Goal: Information Seeking & Learning: Learn about a topic

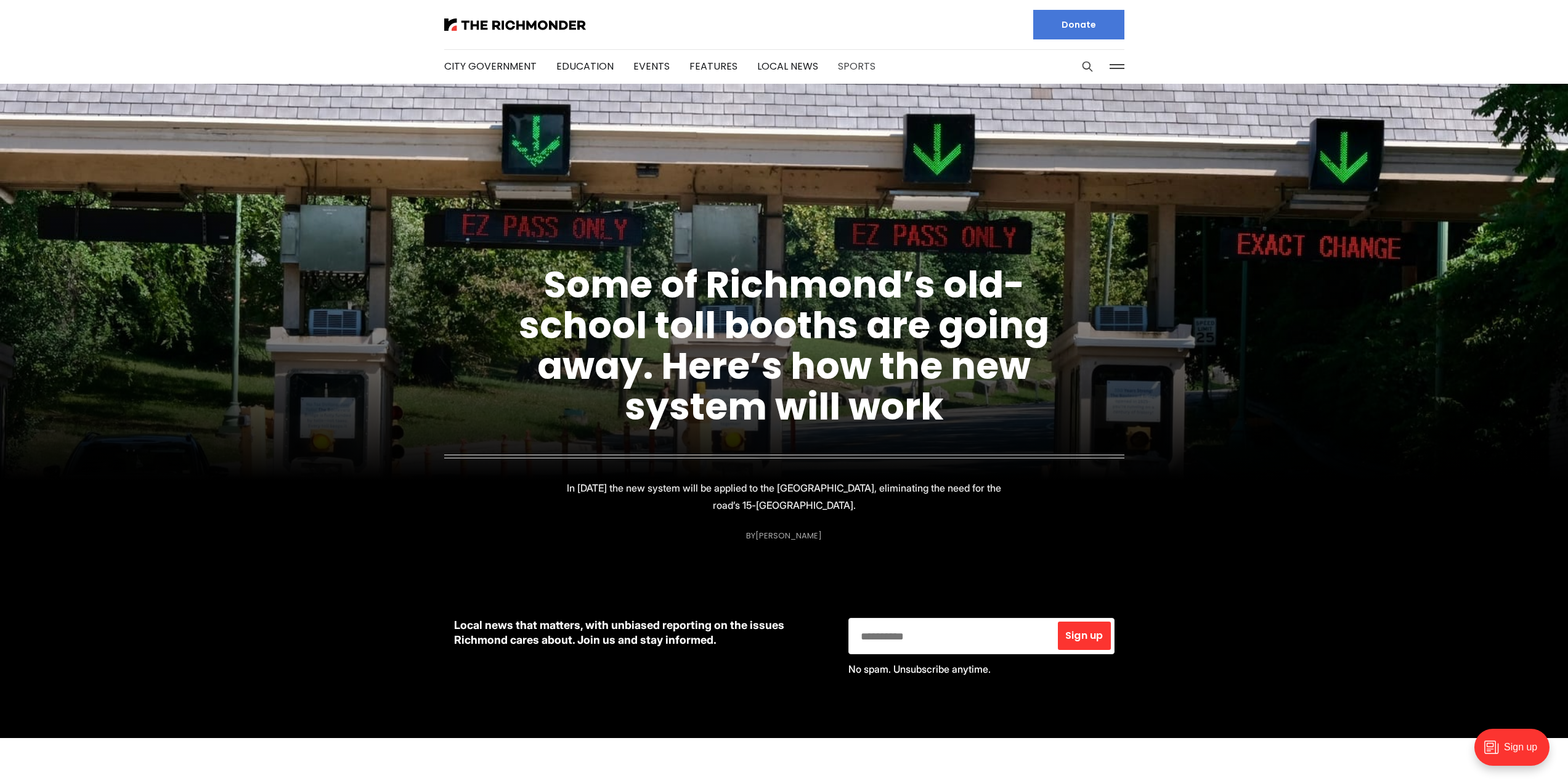
click at [840, 65] on link "Sports" at bounding box center [857, 67] width 38 height 14
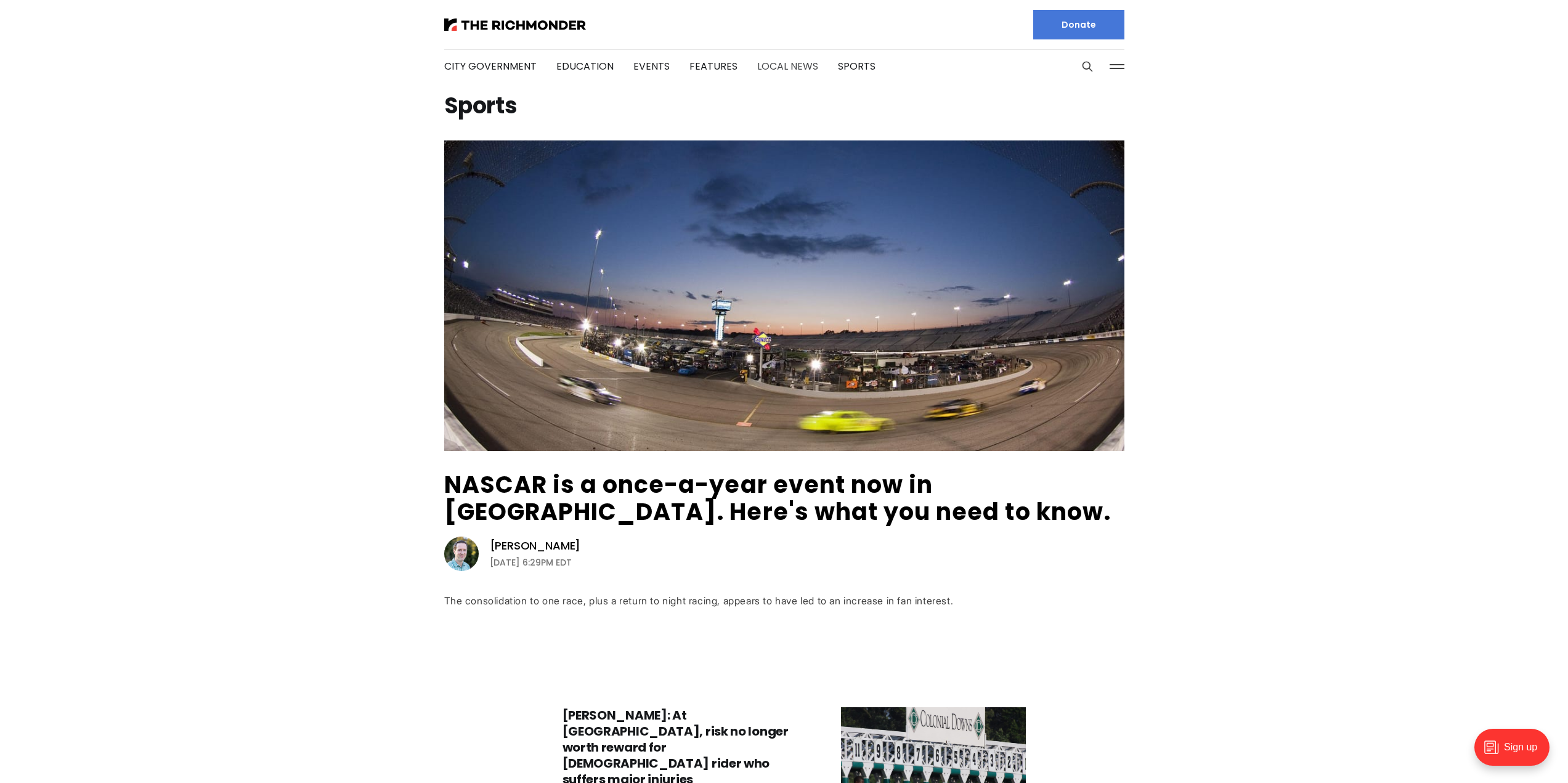
click at [791, 68] on link "Local News" at bounding box center [786, 67] width 61 height 14
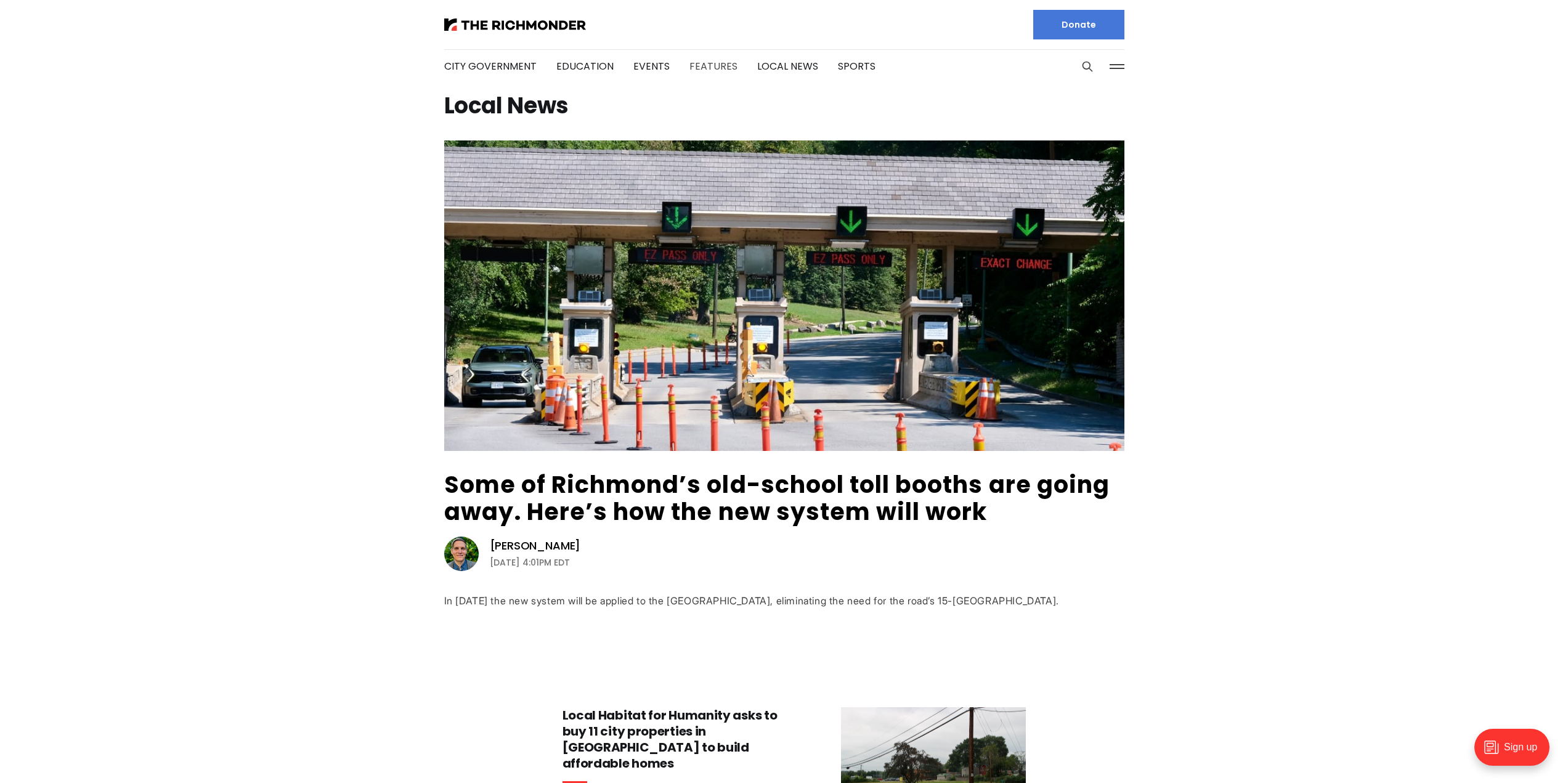
click at [698, 61] on link "Features" at bounding box center [713, 67] width 48 height 14
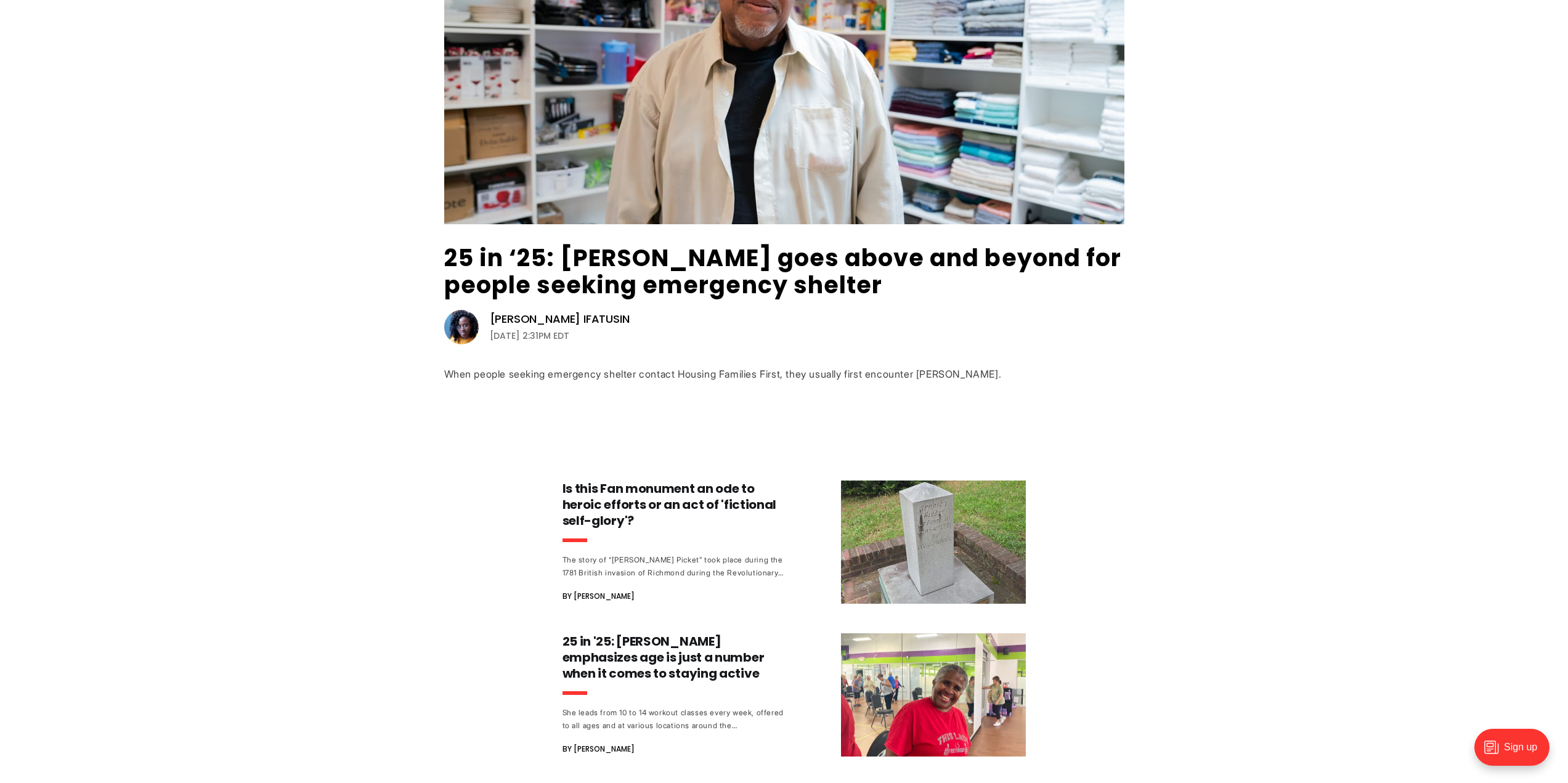
scroll to position [246, 0]
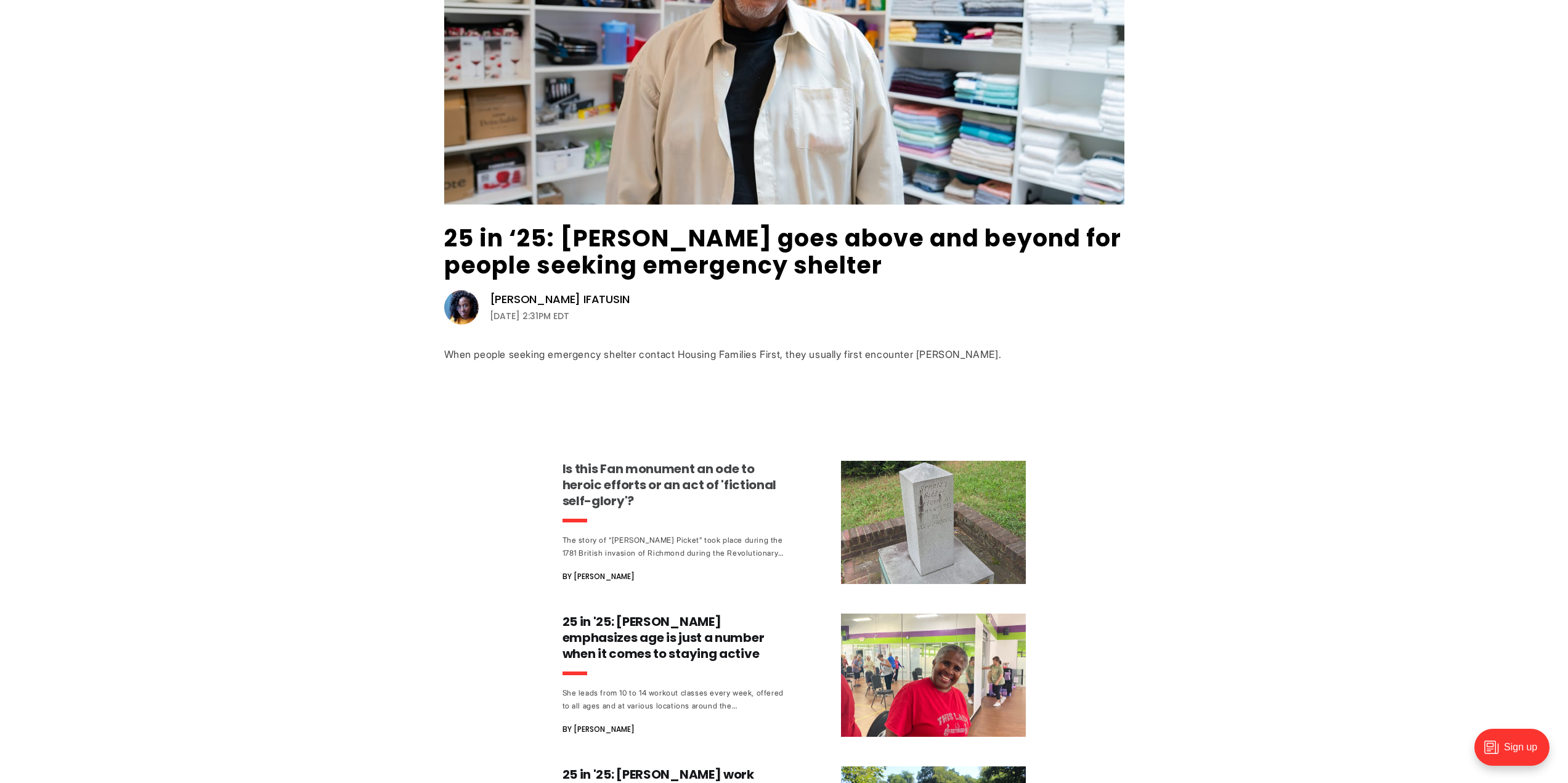
click at [915, 501] on img at bounding box center [933, 523] width 185 height 123
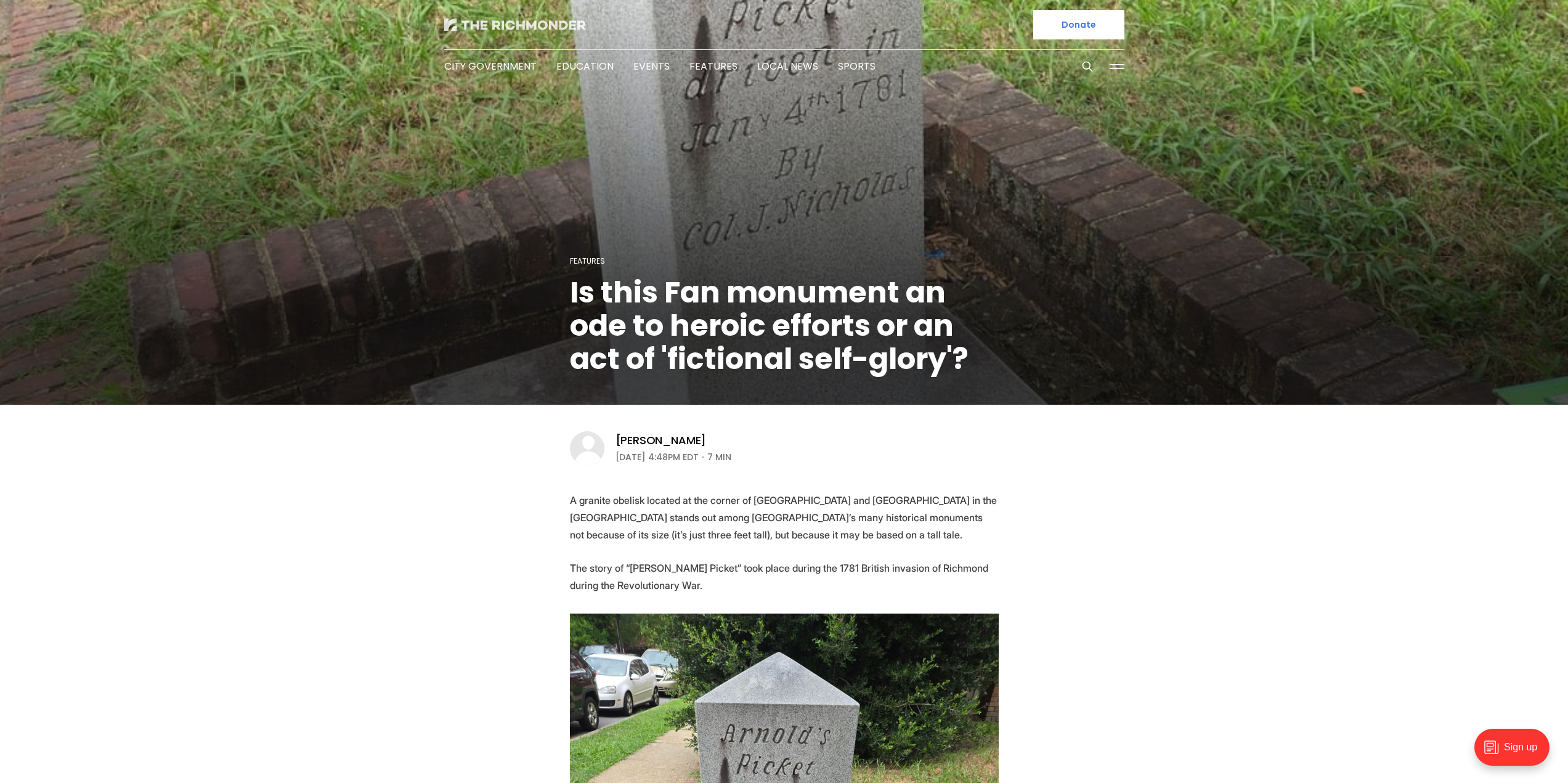
click at [524, 27] on img at bounding box center [514, 25] width 142 height 12
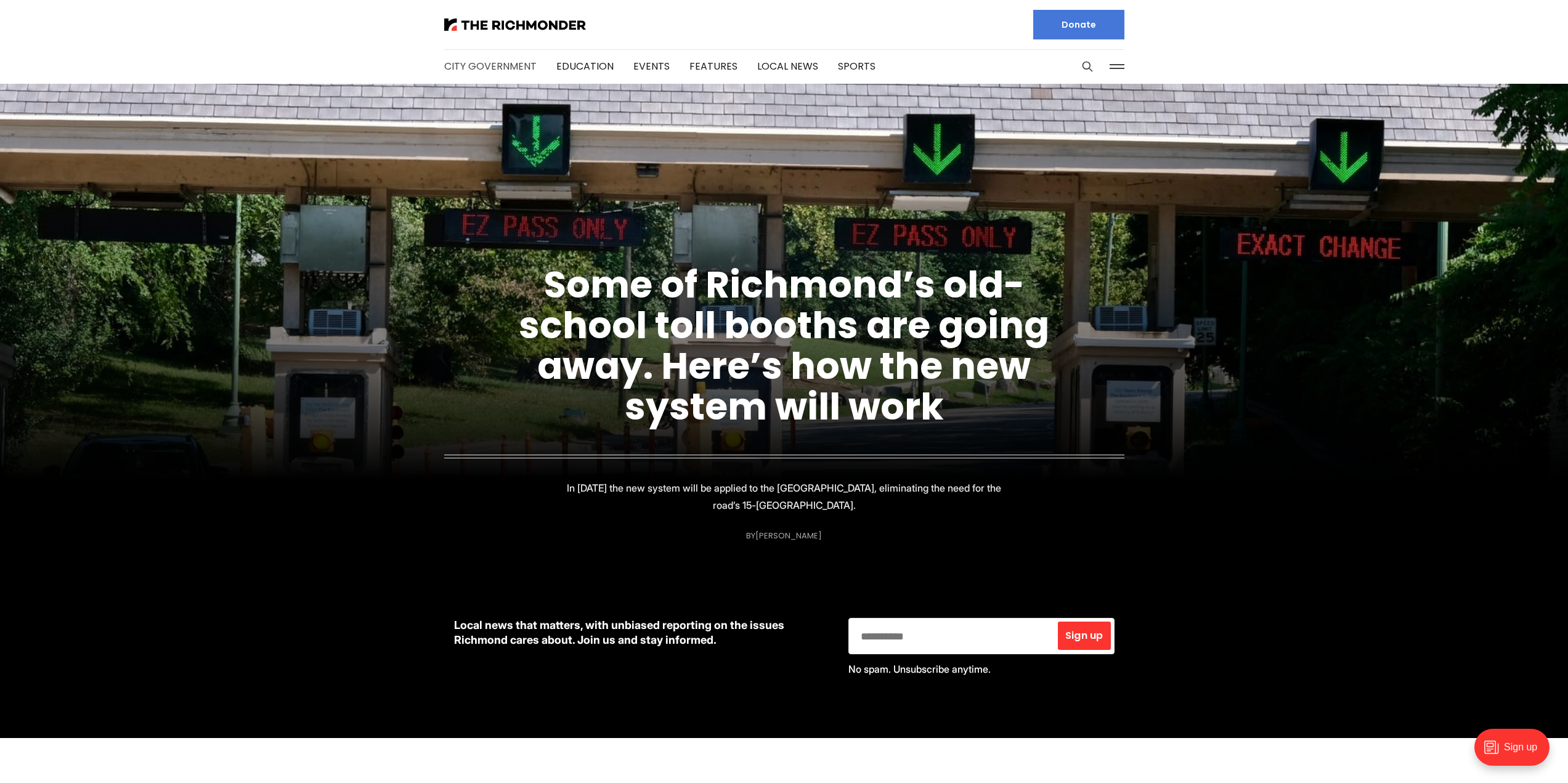
click at [496, 64] on link "City Government" at bounding box center [490, 67] width 92 height 14
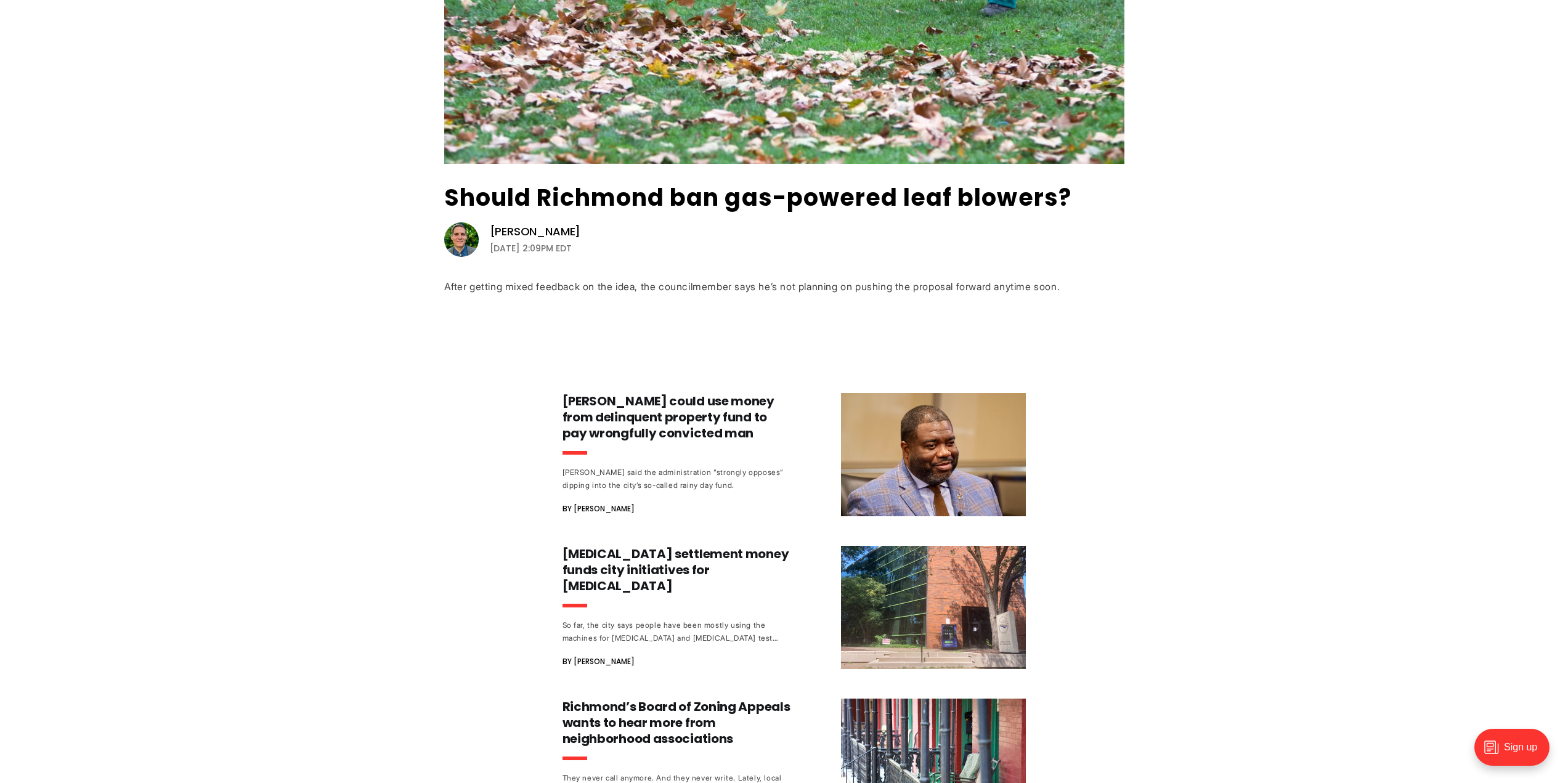
scroll to position [285, 0]
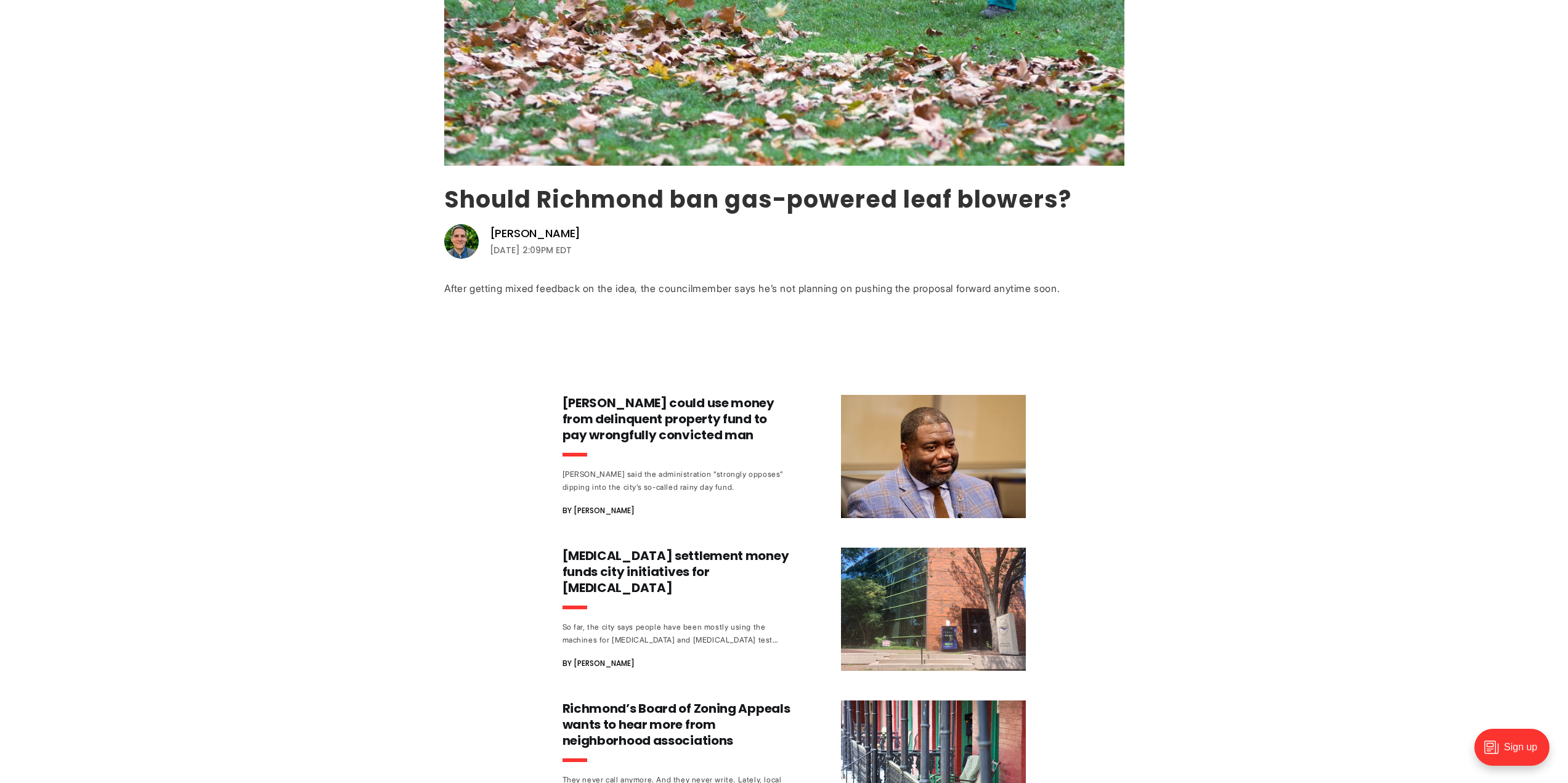
click at [543, 199] on link "Should Richmond ban gas-powered leaf blowers?" at bounding box center [758, 199] width 628 height 33
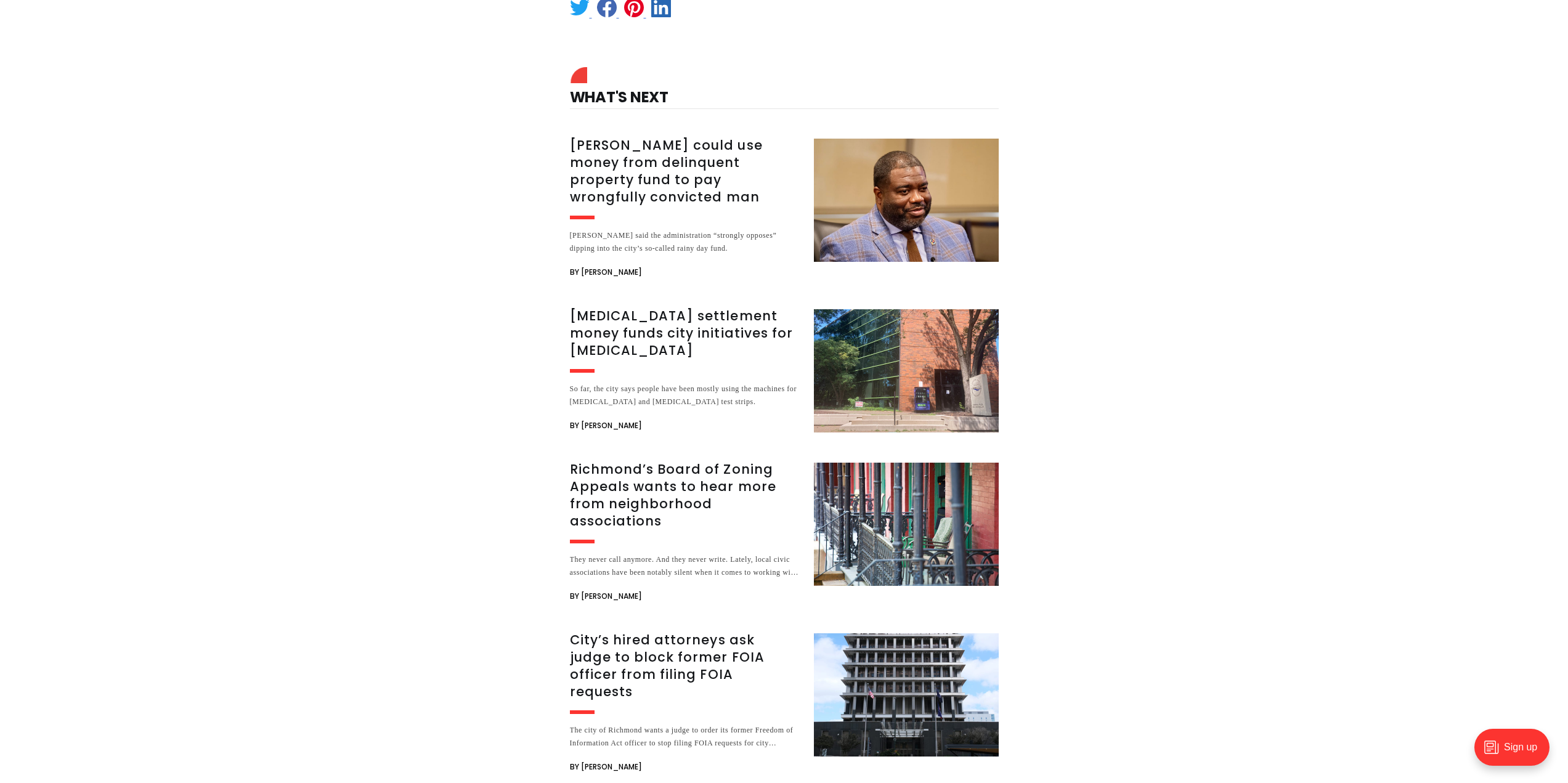
scroll to position [2230, 0]
